Goal: Task Accomplishment & Management: Complete application form

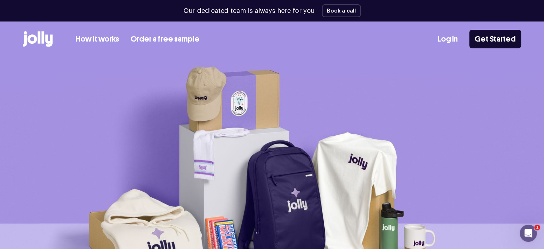
click at [448, 37] on link "Log In" at bounding box center [448, 39] width 20 height 12
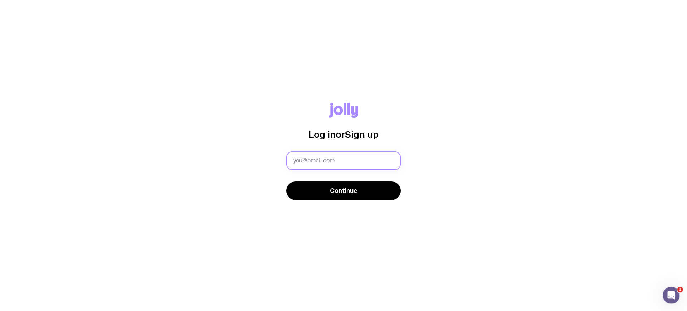
drag, startPoint x: 0, startPoint y: 0, endPoint x: 344, endPoint y: 163, distance: 380.4
click at [344, 163] on input "text" at bounding box center [343, 160] width 114 height 19
type input "ben@carringtonco.com.au"
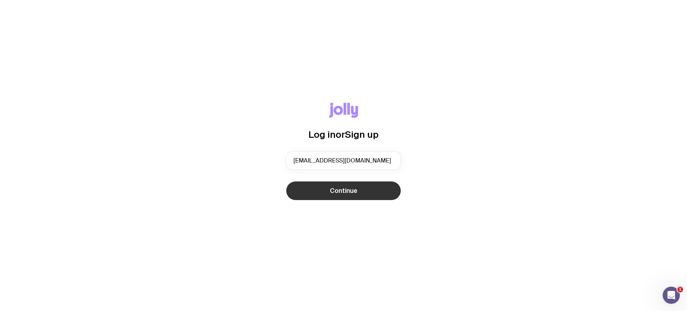
click at [356, 188] on span "Continue" at bounding box center [344, 190] width 28 height 9
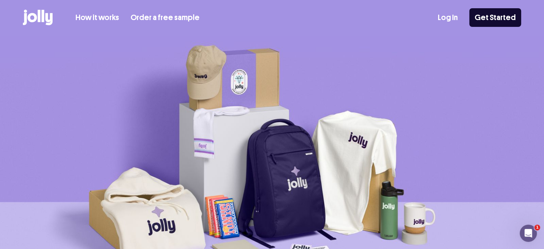
click at [447, 13] on link "Log In" at bounding box center [448, 18] width 20 height 12
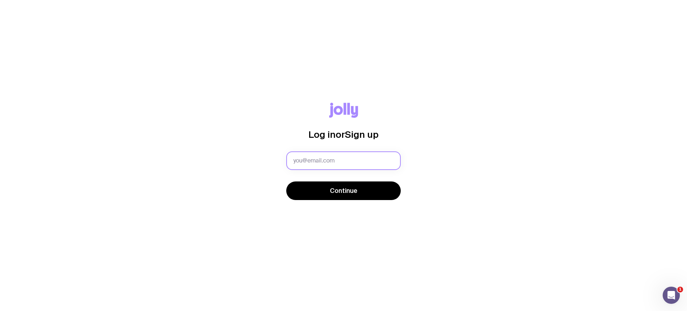
click at [341, 159] on input "text" at bounding box center [343, 160] width 114 height 19
type input "ben@compoundproperty.com.au"
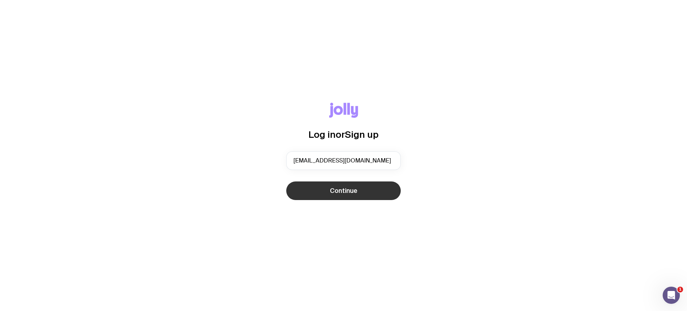
click at [361, 185] on button "Continue" at bounding box center [343, 190] width 114 height 19
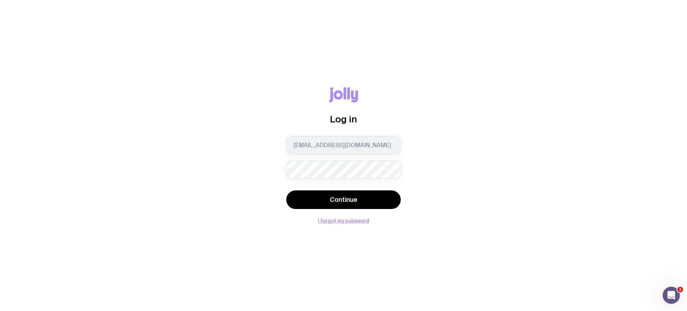
click at [286, 190] on button "Continue" at bounding box center [343, 199] width 114 height 19
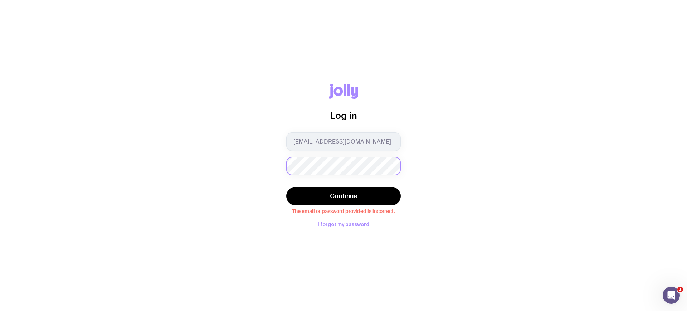
click at [286, 187] on button "Continue" at bounding box center [343, 196] width 114 height 19
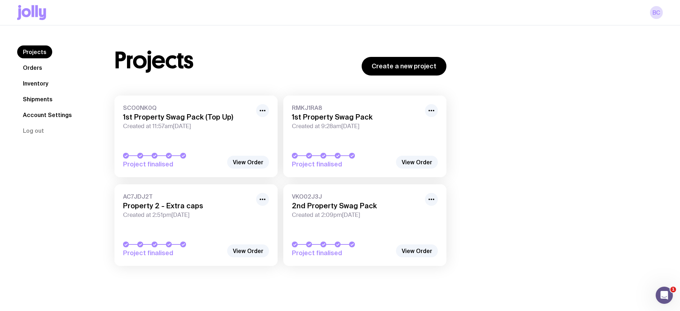
click at [32, 63] on link "Orders" at bounding box center [32, 67] width 31 height 13
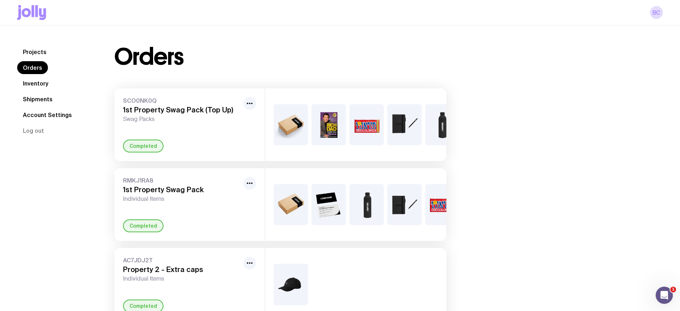
click at [25, 81] on link "Inventory" at bounding box center [35, 83] width 37 height 13
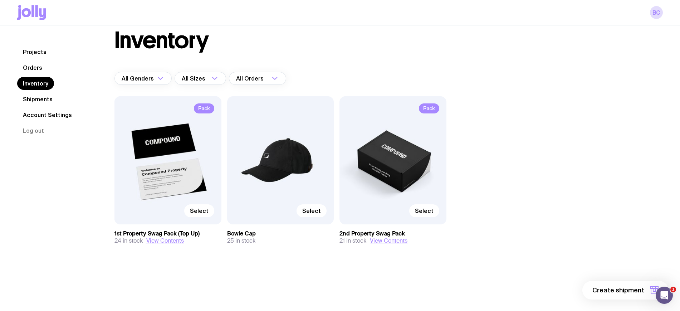
scroll to position [25, 0]
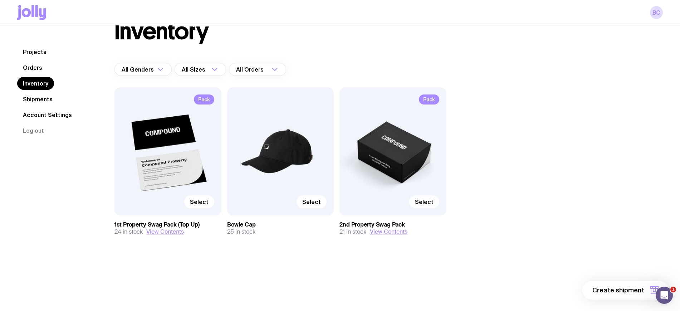
click at [429, 201] on span "Select" at bounding box center [424, 201] width 19 height 7
click at [0, 0] on input "Select" at bounding box center [0, 0] width 0 height 0
click at [650, 288] on button "1 item" at bounding box center [642, 290] width 52 height 19
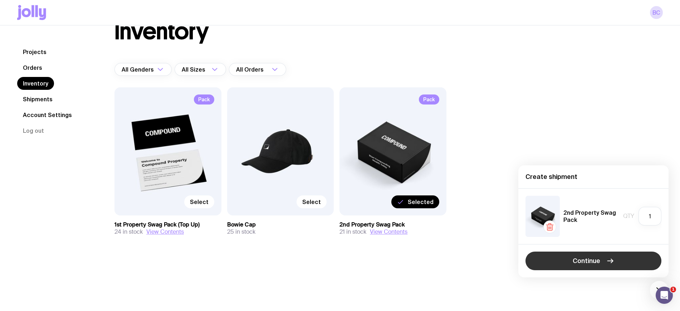
click at [604, 268] on button "Continue" at bounding box center [594, 260] width 136 height 19
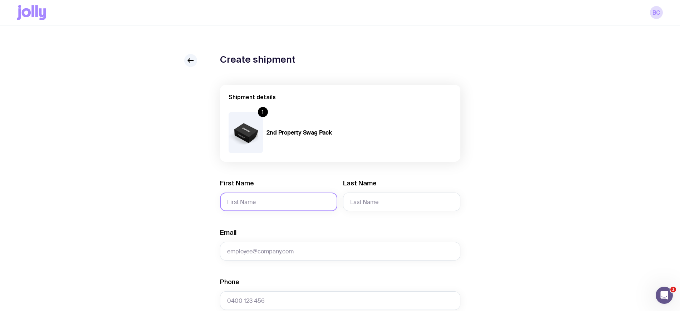
click at [261, 199] on input "First Name" at bounding box center [278, 201] width 117 height 19
type input "Matt and"
click at [392, 201] on input "Last Name" at bounding box center [401, 201] width 117 height 19
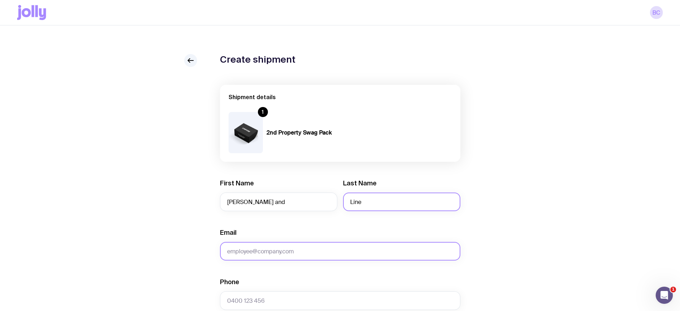
type input "Line"
click at [335, 246] on input "Email" at bounding box center [340, 251] width 240 height 19
paste input "mattpollock75@gmail.com"
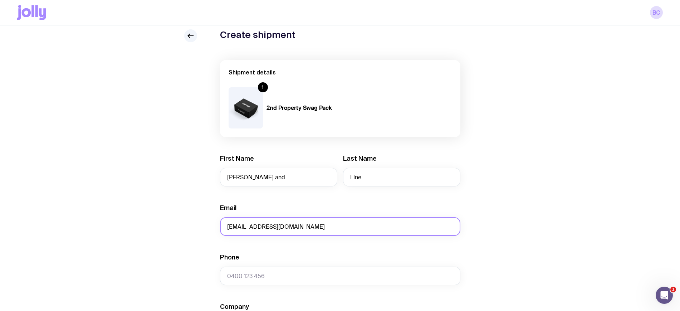
scroll to position [89, 0]
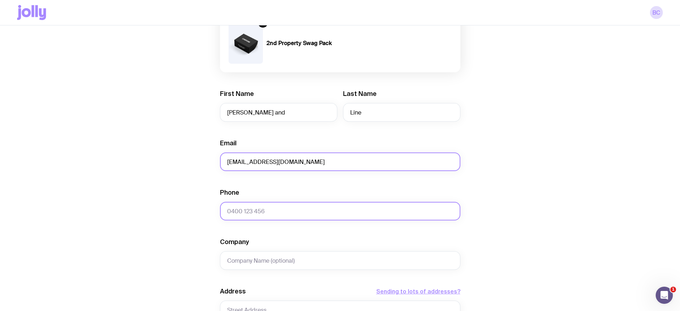
type input "mattpollock75@gmail.com"
click at [292, 212] on input "Phone" at bounding box center [340, 211] width 240 height 19
paste input "0405406323"
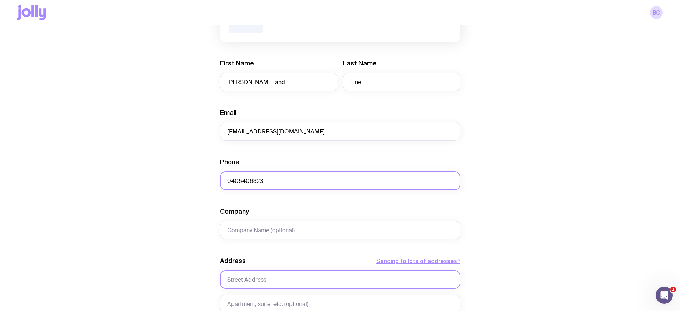
scroll to position [179, 0]
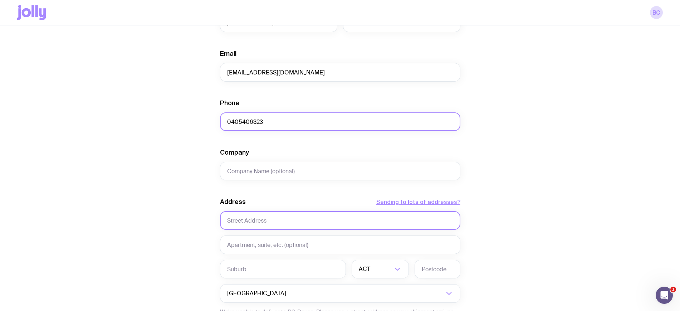
type input "0405406323"
click at [278, 220] on input "text" at bounding box center [340, 220] width 240 height 19
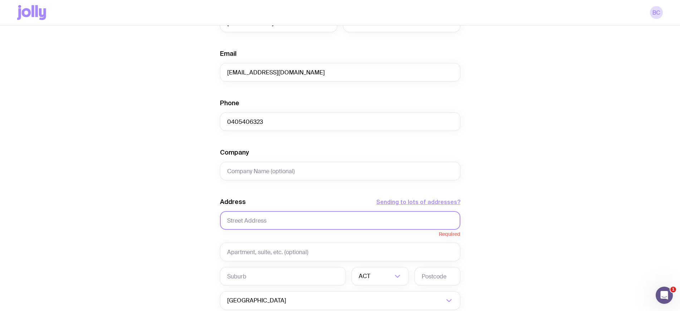
paste input "126 Annandale street"
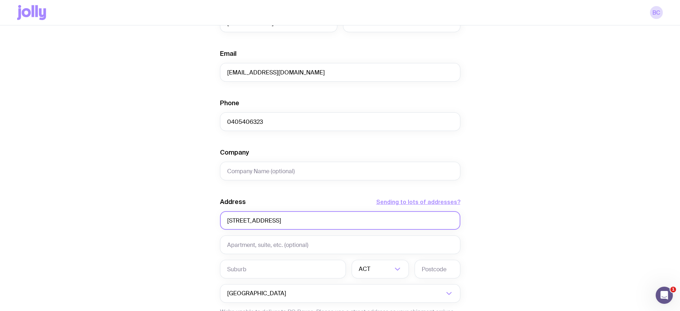
click at [271, 220] on input "126 Annandale street" at bounding box center [340, 220] width 240 height 19
type input "126 Annandale Street"
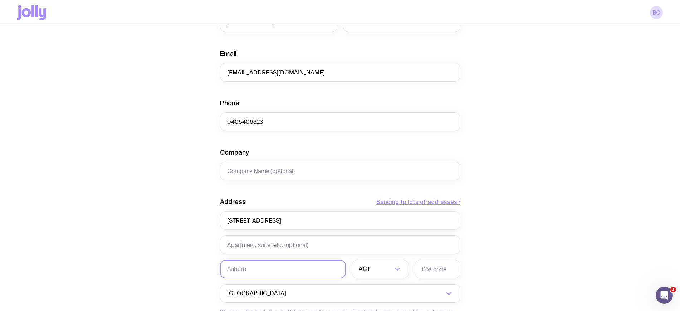
click at [250, 270] on input "text" at bounding box center [283, 269] width 126 height 19
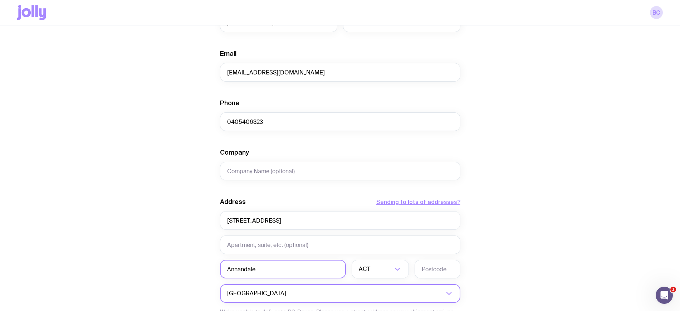
type input "Annandale"
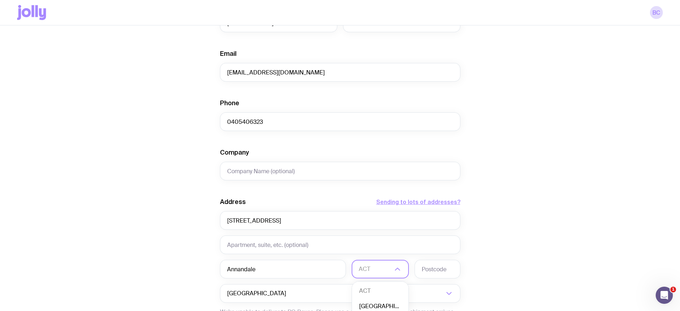
click at [371, 304] on li "NSW" at bounding box center [380, 306] width 57 height 15
click at [429, 274] on input "text" at bounding box center [438, 269] width 46 height 19
type input "2038"
click at [162, 84] on div "Create shipment Shipment details 1 2nd Property Swag Pack First Name Matt and L…" at bounding box center [340, 147] width 646 height 544
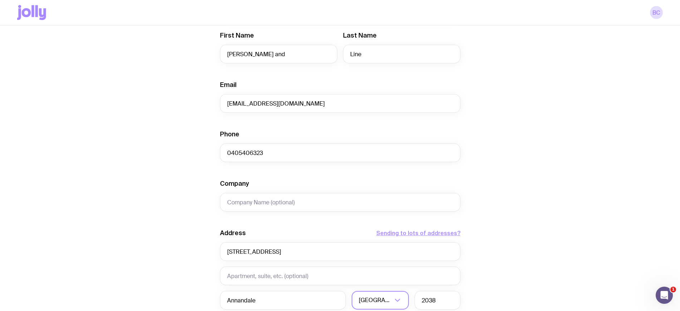
scroll to position [134, 0]
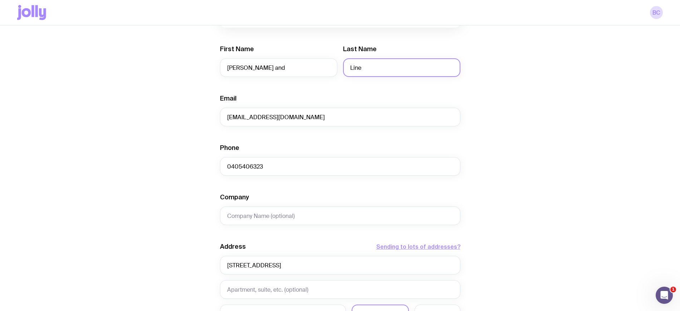
click at [377, 67] on input "Line" at bounding box center [401, 67] width 117 height 19
type input "Lina"
click at [365, 89] on form "Shipment details 1 2nd Property Swag Pack First Name Matt and Last Name Lina Em…" at bounding box center [340, 193] width 240 height 485
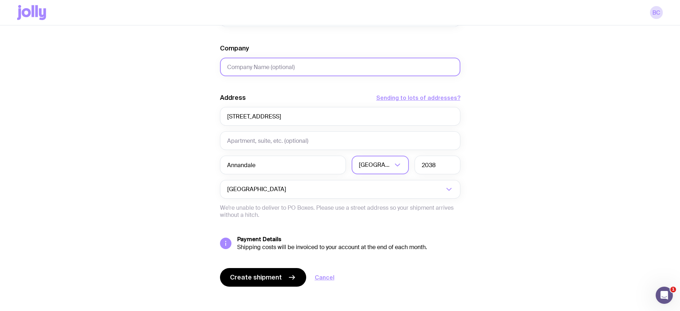
scroll to position [287, 0]
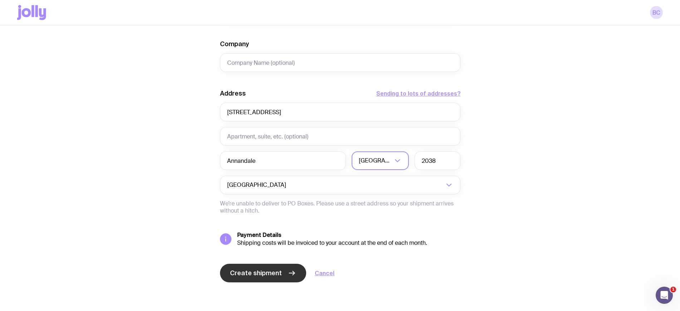
click at [275, 267] on button "Create shipment" at bounding box center [263, 273] width 86 height 19
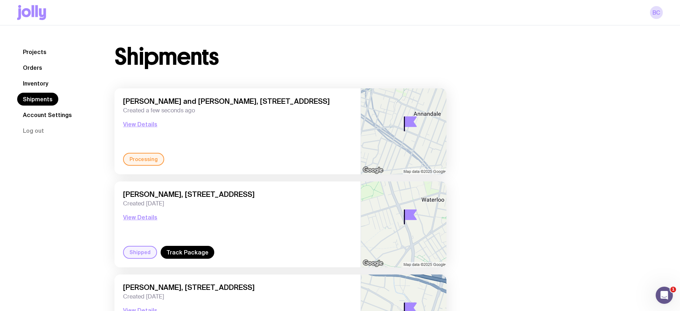
click at [30, 80] on link "Inventory" at bounding box center [35, 83] width 37 height 13
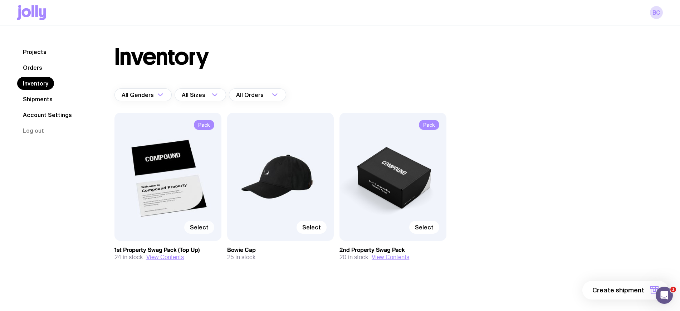
click at [197, 226] on span "Select" at bounding box center [199, 227] width 19 height 7
click at [0, 0] on input "Select" at bounding box center [0, 0] width 0 height 0
click at [646, 291] on button "1 item" at bounding box center [642, 290] width 52 height 19
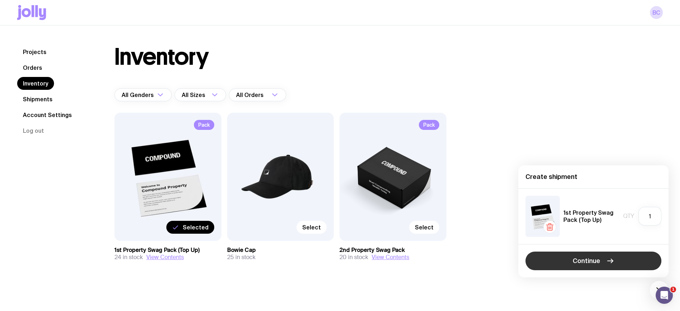
click at [566, 260] on button "Continue" at bounding box center [594, 260] width 136 height 19
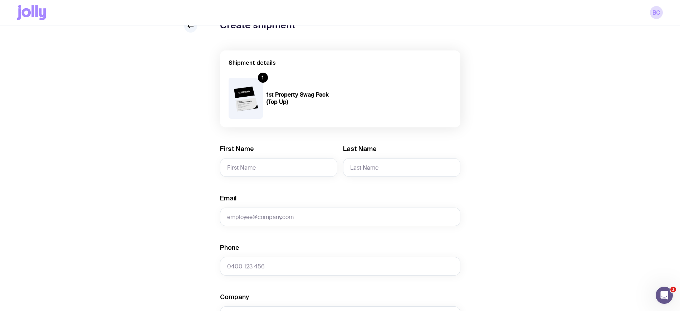
scroll to position [89, 0]
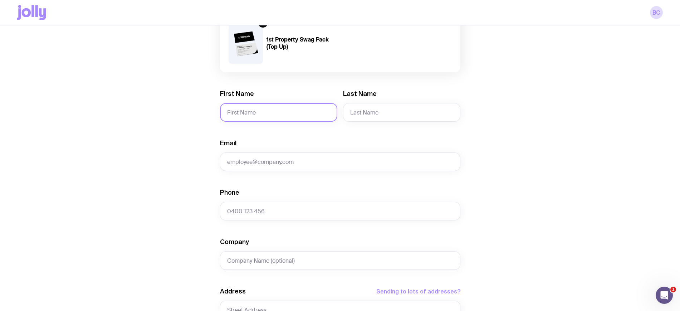
click at [265, 114] on input "First Name" at bounding box center [278, 112] width 117 height 19
type input "Anthony"
type input ","
type input "Maniscalo"
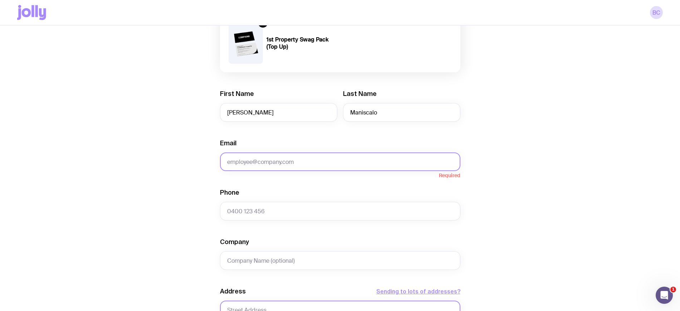
paste input "hooknsling@me.com"
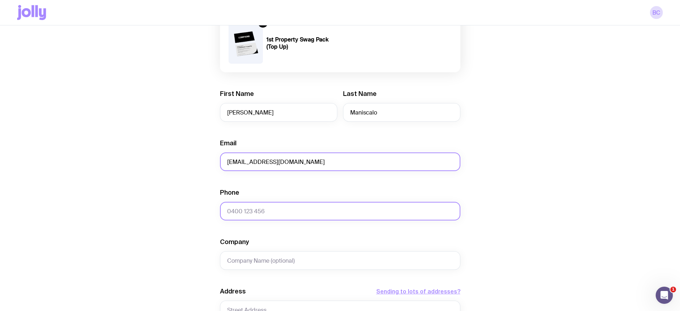
type input "hooknsling@me.com"
click at [264, 205] on input "Phone" at bounding box center [340, 211] width 240 height 19
paste input "0404563858"
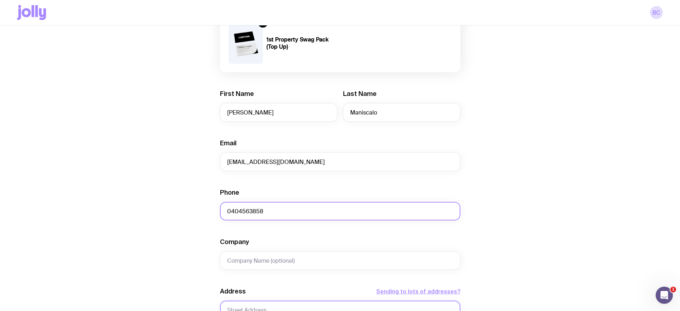
type input "0404563858"
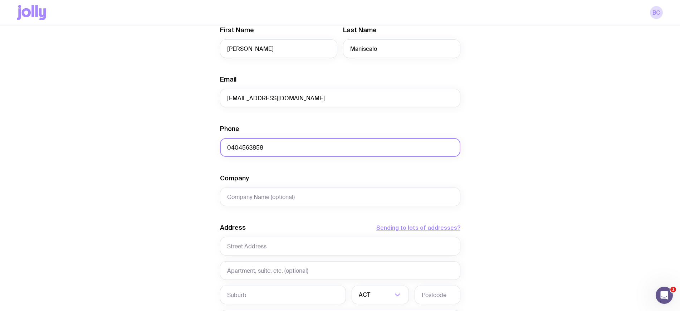
scroll to position [224, 0]
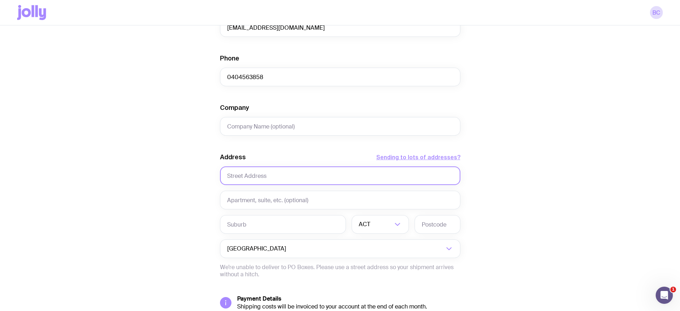
click at [270, 177] on input "text" at bounding box center [340, 175] width 240 height 19
paste input "12 Pitt St"
type input "12 Pitt St"
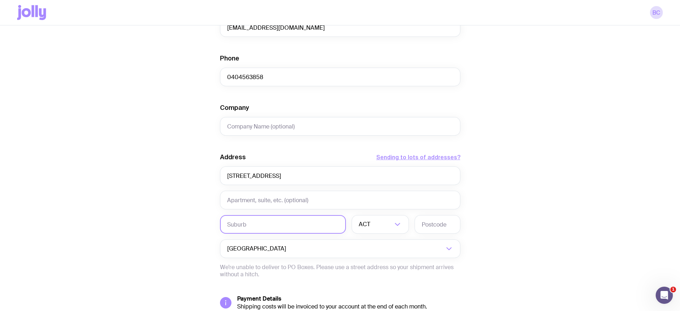
click at [265, 228] on input "text" at bounding box center [283, 224] width 126 height 19
type input "Hunters Hill"
click at [394, 224] on icon "Search for option" at bounding box center [397, 224] width 9 height 9
click at [380, 260] on li "NSW" at bounding box center [380, 261] width 57 height 15
click at [431, 224] on input "text" at bounding box center [438, 224] width 46 height 19
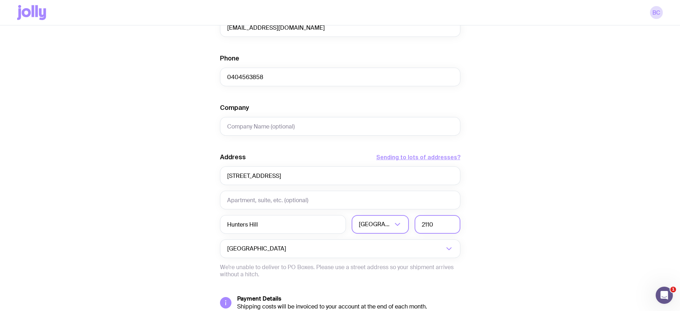
type input "2110"
click at [78, 243] on div "Create shipment Shipment details 1 1st Property Swag Pack (Top Up) First Name A…" at bounding box center [340, 102] width 646 height 544
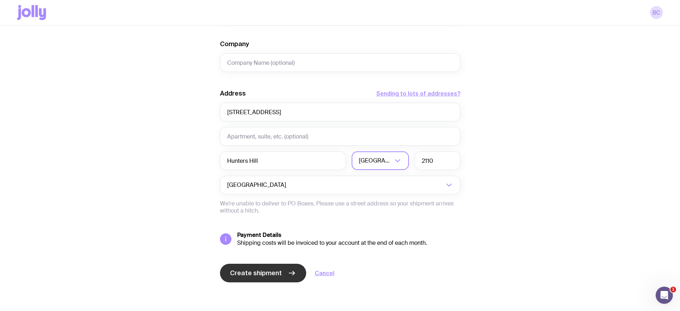
click at [276, 276] on span "Create shipment" at bounding box center [256, 273] width 52 height 9
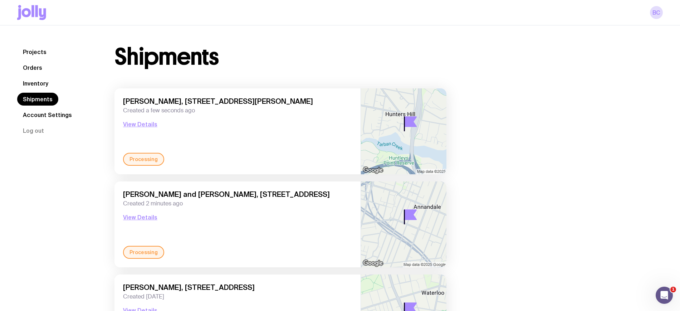
click at [39, 85] on link "Inventory" at bounding box center [35, 83] width 37 height 13
